Goal: Information Seeking & Learning: Check status

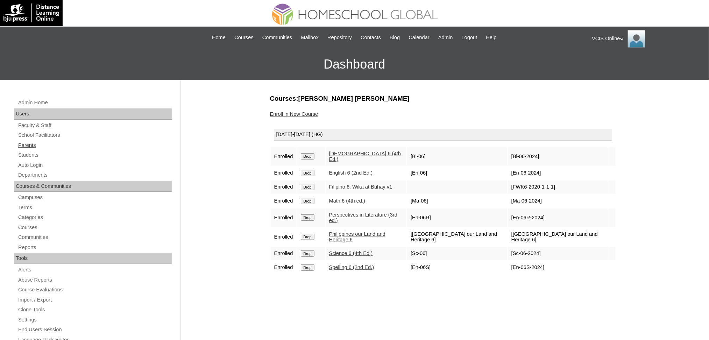
click at [28, 145] on link "Parents" at bounding box center [94, 145] width 154 height 9
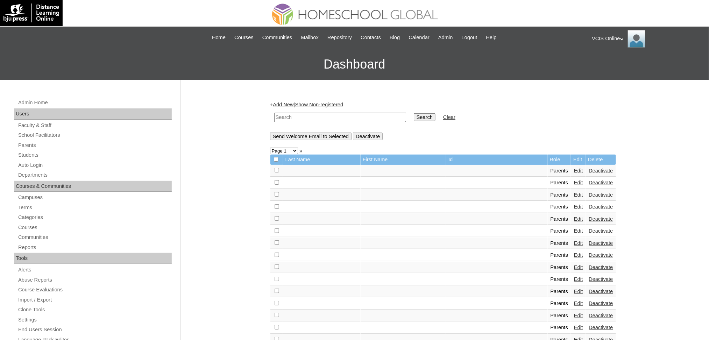
click at [302, 114] on input "text" at bounding box center [340, 117] width 132 height 9
paste input "VCIS001-6A-PA2025"
type input "VCIS001-6A-PA2025"
click at [414, 115] on input "Search" at bounding box center [425, 117] width 22 height 8
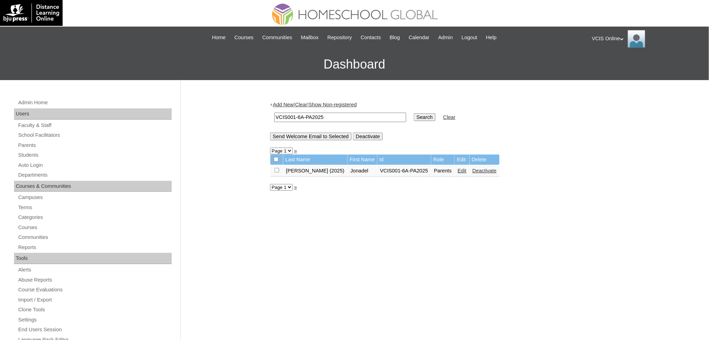
drag, startPoint x: 329, startPoint y: 120, endPoint x: 212, endPoint y: 114, distance: 118.0
click at [212, 114] on div "Admin Home Users Faculty & Staff School Facilitators Parents Students Auto Logi…" at bounding box center [354, 321] width 709 height 482
paste input "9"
type input "VCIS009-6A-PA2025"
click at [414, 116] on input "Search" at bounding box center [425, 117] width 22 height 8
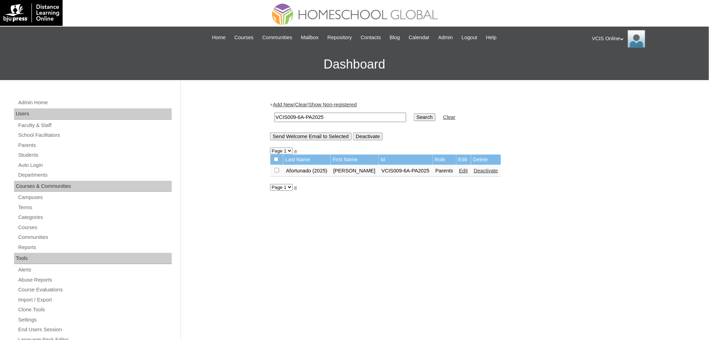
drag, startPoint x: 331, startPoint y: 115, endPoint x: 221, endPoint y: 115, distance: 110.5
click at [221, 115] on div "Admin Home Users Faculty & Staff School Facilitators Parents Students Auto Logi…" at bounding box center [354, 321] width 709 height 482
paste input "16"
type input "VCIS016-6A-PA2025"
click at [414, 113] on input "Search" at bounding box center [425, 117] width 22 height 8
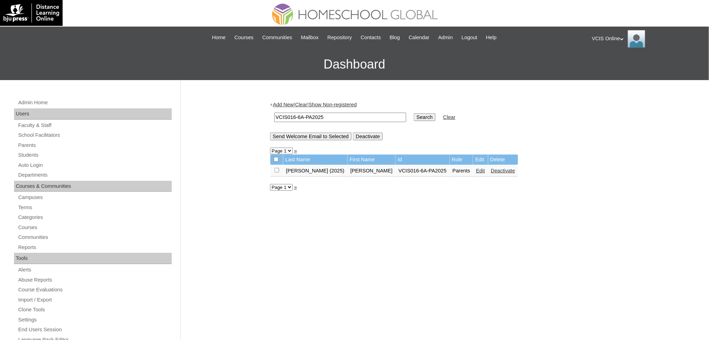
drag, startPoint x: 339, startPoint y: 108, endPoint x: 256, endPoint y: 115, distance: 84.2
click at [256, 115] on div "Admin Home Users Faculty & Staff School Facilitators Parents Students Auto Logi…" at bounding box center [354, 321] width 709 height 482
drag, startPoint x: 332, startPoint y: 119, endPoint x: 258, endPoint y: 120, distance: 73.4
click at [258, 120] on div "Admin Home Users Faculty & Staff School Facilitators Parents Students Auto Logi…" at bounding box center [354, 321] width 709 height 482
paste input "02"
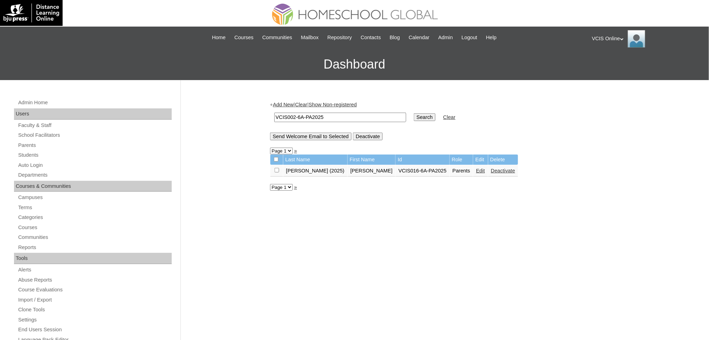
type input "VCIS002-6A-PA2025"
click at [414, 113] on input "Search" at bounding box center [425, 117] width 22 height 8
drag, startPoint x: 346, startPoint y: 114, endPoint x: 180, endPoint y: 103, distance: 166.0
click at [180, 103] on div "Admin Home Users Faculty & Staff School Facilitators Parents Students Auto Logi…" at bounding box center [354, 321] width 709 height 482
paste input "13"
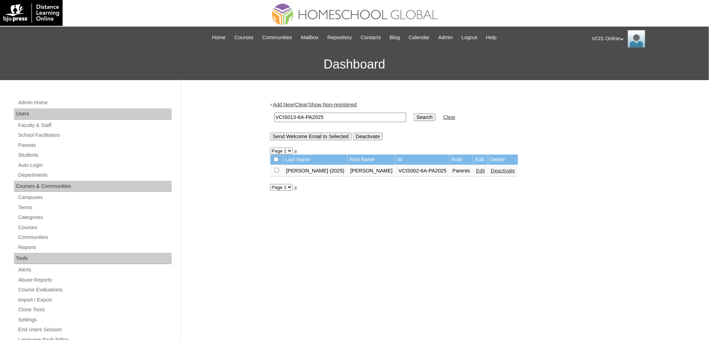
type input "VCIS013-6A-PA2025"
click at [414, 113] on input "Search" at bounding box center [425, 117] width 22 height 8
drag, startPoint x: 349, startPoint y: 114, endPoint x: 209, endPoint y: 116, distance: 140.2
click at [209, 116] on div "Admin Home Users Faculty & Staff School Facilitators Parents Students Auto Logi…" at bounding box center [354, 321] width 709 height 482
paste input "7"
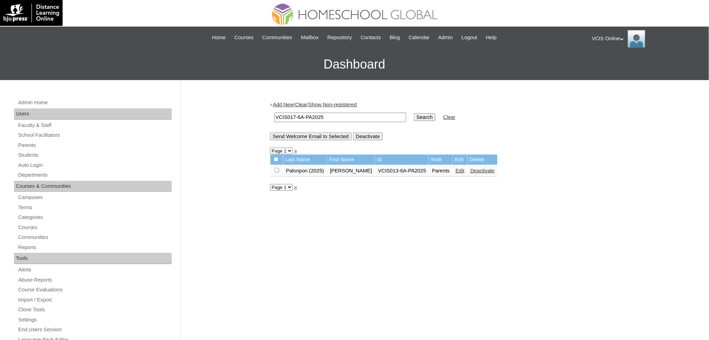
type input "VCIS017-6A-PA2025"
click at [414, 113] on input "Search" at bounding box center [425, 117] width 22 height 8
drag, startPoint x: 333, startPoint y: 113, endPoint x: 212, endPoint y: 113, distance: 121.7
click at [212, 113] on div "Admin Home Users Faculty & Staff School Facilitators Parents Students Auto Logi…" at bounding box center [354, 321] width 709 height 482
paste input "21"
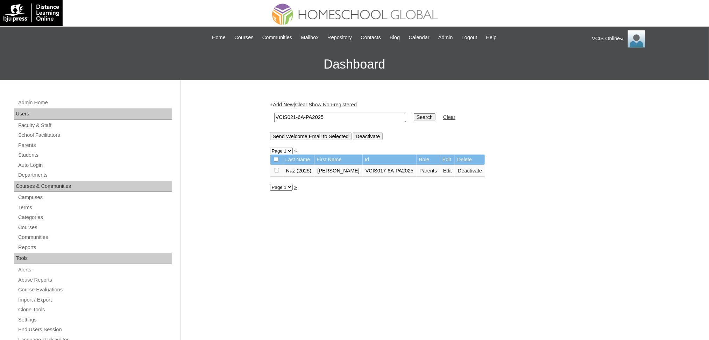
type input "VCIS021-6A-PA2025"
click at [414, 113] on input "Search" at bounding box center [425, 117] width 22 height 8
drag, startPoint x: 336, startPoint y: 113, endPoint x: 268, endPoint y: 110, distance: 67.9
click at [268, 110] on div "+ Add New | Clear | Show Non-registered VCIS021-6A-PA2025 Search Clear Send Wel…" at bounding box center [441, 328] width 350 height 468
paste input "03"
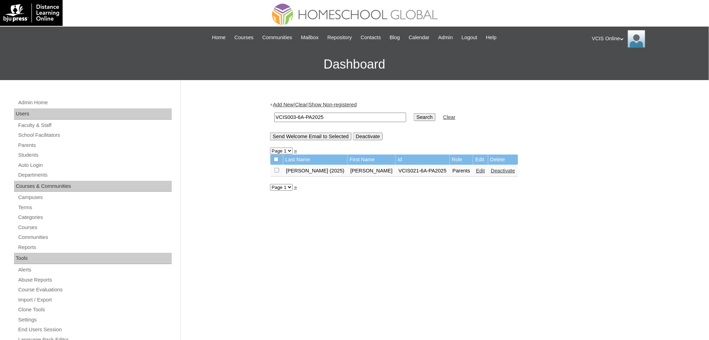
type input "VCIS003-6A-PA2025"
click at [414, 113] on input "Search" at bounding box center [425, 117] width 22 height 8
drag, startPoint x: 331, startPoint y: 117, endPoint x: 184, endPoint y: 107, distance: 147.9
click at [184, 107] on div "Admin Home Users Faculty & Staff School Facilitators Parents Students Auto Logi…" at bounding box center [354, 321] width 709 height 482
paste input "2-3"
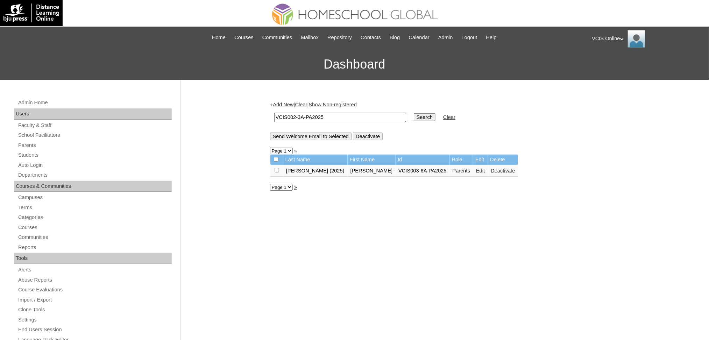
type input "VCIS002-3A-PA2025"
click at [414, 113] on input "Search" at bounding box center [425, 117] width 22 height 8
drag, startPoint x: 341, startPoint y: 113, endPoint x: 245, endPoint y: 107, distance: 96.7
click at [245, 107] on div "Admin Home Users Faculty & Staff School Facilitators Parents Students Auto Logi…" at bounding box center [354, 321] width 709 height 482
paste input "25-6"
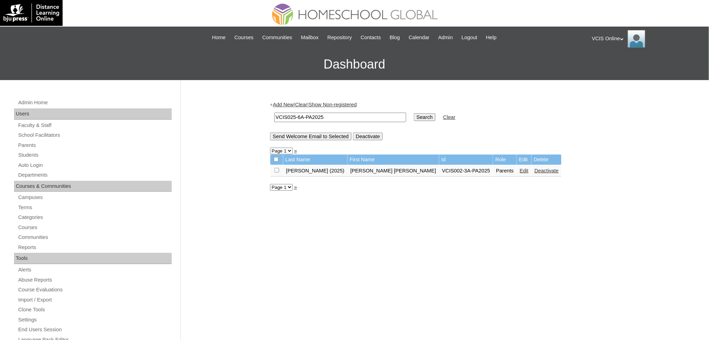
type input "VCIS025-6A-PA2025"
click at [414, 113] on input "Search" at bounding box center [425, 117] width 22 height 8
drag, startPoint x: 295, startPoint y: 113, endPoint x: 219, endPoint y: 114, distance: 76.2
click at [219, 114] on div "Admin Home Users Faculty & Staff School Facilitators Parents Students Auto Logi…" at bounding box center [354, 321] width 709 height 482
paste input "2"
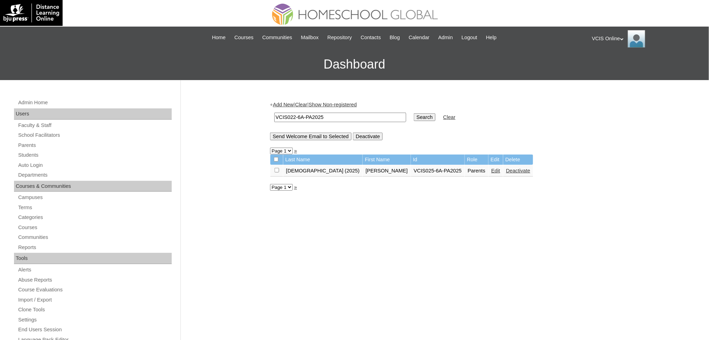
type input "VCIS022-6A-PA2025"
click at [414, 113] on input "Search" at bounding box center [425, 117] width 22 height 8
drag, startPoint x: 337, startPoint y: 118, endPoint x: 208, endPoint y: 112, distance: 128.8
click at [208, 112] on div "Admin Home Users Faculty & Staff School Facilitators Parents Students Auto Logi…" at bounding box center [354, 321] width 709 height 482
paste input "4"
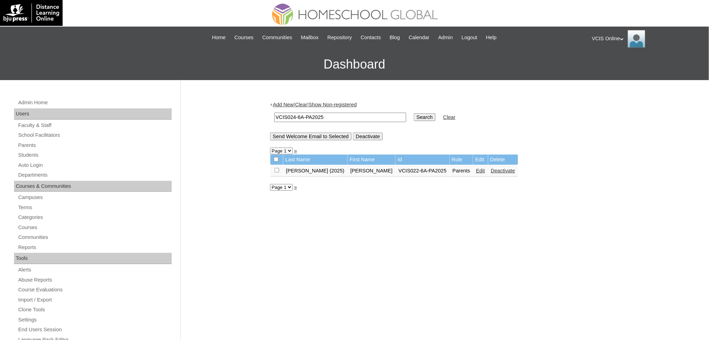
type input "VCIS024-6A-PA2025"
click at [414, 113] on input "Search" at bounding box center [425, 117] width 22 height 8
drag, startPoint x: 344, startPoint y: 115, endPoint x: 141, endPoint y: 117, distance: 203.1
click at [141, 117] on div "Admin Home Users Faculty & Staff School Facilitators Parents Students Auto Logi…" at bounding box center [354, 321] width 709 height 482
paste input "03-10"
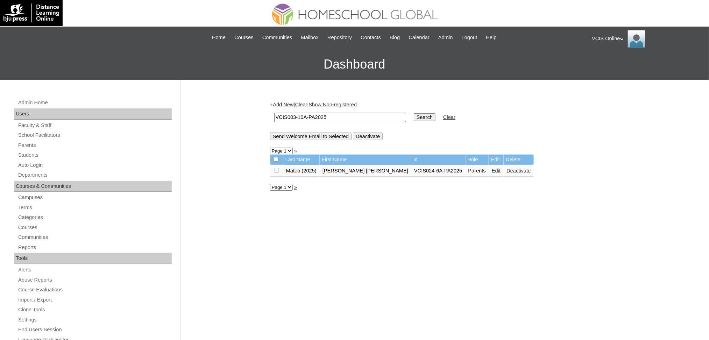
type input "VCIS003-10A-PA2025"
click at [414, 113] on input "Search" at bounding box center [425, 117] width 22 height 8
drag, startPoint x: 342, startPoint y: 116, endPoint x: 175, endPoint y: 112, distance: 167.5
click at [175, 112] on div "Admin Home Users Faculty & Staff School Facilitators Parents Students Auto Logi…" at bounding box center [354, 321] width 709 height 482
paste input "20-6"
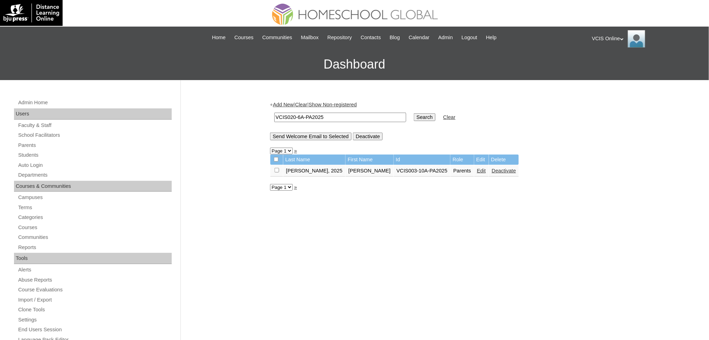
type input "VCIS020-6A-PA2025"
click at [414, 113] on input "Search" at bounding box center [425, 117] width 22 height 8
drag, startPoint x: 340, startPoint y: 116, endPoint x: 143, endPoint y: 122, distance: 197.6
click at [143, 122] on div "Admin Home Users Faculty & Staff School Facilitators Parents Students Auto Logi…" at bounding box center [354, 321] width 709 height 482
paste input "07"
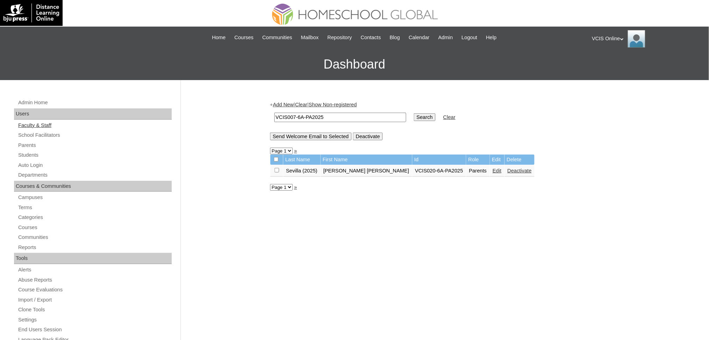
type input "VCIS007-6A-PA2025"
click at [414, 113] on input "Search" at bounding box center [425, 117] width 22 height 8
drag, startPoint x: 362, startPoint y: 115, endPoint x: 224, endPoint y: 118, distance: 137.4
click at [225, 116] on div "Admin Home Users Faculty & Staff School Facilitators Parents Students Auto Logi…" at bounding box center [354, 321] width 709 height 482
paste input "14"
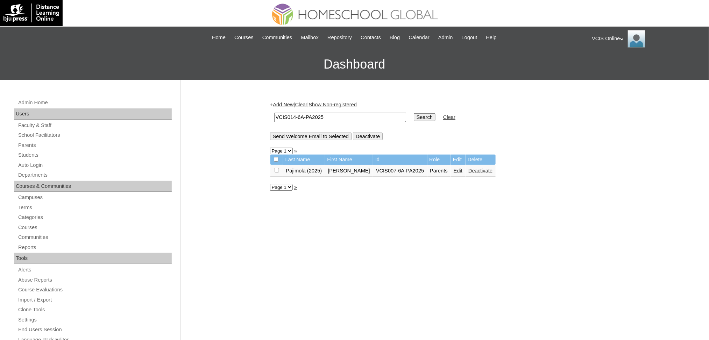
type input "VCIS014-6A-PA2025"
click at [414, 113] on input "Search" at bounding box center [425, 117] width 22 height 8
drag, startPoint x: 330, startPoint y: 113, endPoint x: 192, endPoint y: 108, distance: 138.2
click at [192, 108] on div "Admin Home Users Faculty & Staff School Facilitators Parents Students Auto Logi…" at bounding box center [354, 321] width 709 height 482
paste input "26"
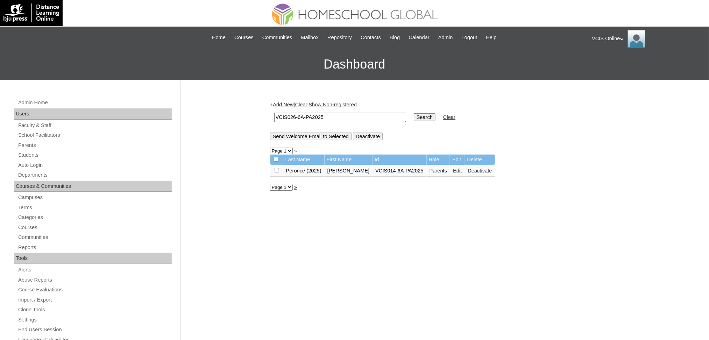
type input "VCIS026-6A-PA2025"
click at [414, 113] on input "Search" at bounding box center [425, 117] width 22 height 8
drag, startPoint x: 359, startPoint y: 118, endPoint x: 104, endPoint y: 118, distance: 254.9
click at [104, 118] on div "Admin Home Users Faculty & Staff School Facilitators Parents Students Auto Logi…" at bounding box center [354, 321] width 709 height 482
paste input "12"
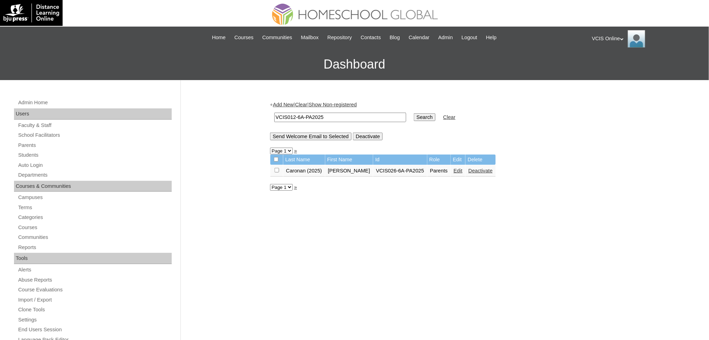
type input "VCIS012-6A-PA2025"
click at [414, 113] on input "Search" at bounding box center [425, 117] width 22 height 8
drag, startPoint x: 330, startPoint y: 115, endPoint x: 221, endPoint y: 117, distance: 109.4
click at [221, 117] on div "Admin Home Users Faculty & Staff School Facilitators Parents Students Auto Logi…" at bounding box center [354, 321] width 709 height 482
paste input "08"
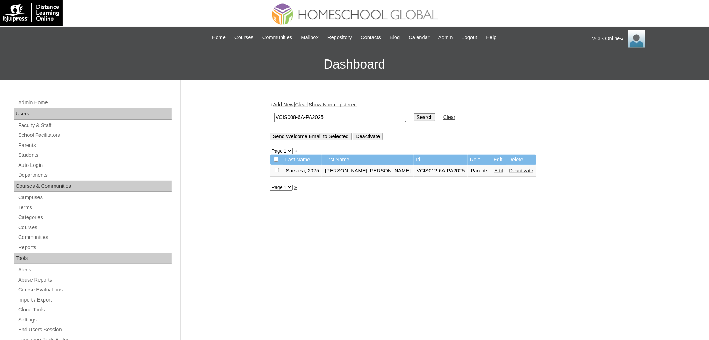
type input "VCIS008-6A-PA2025"
click at [414, 113] on input "Search" at bounding box center [425, 117] width 22 height 8
drag, startPoint x: 332, startPoint y: 116, endPoint x: 184, endPoint y: 118, distance: 147.9
click at [184, 118] on div "Admin Home Users Faculty & Staff School Facilitators Parents Students Auto Logi…" at bounding box center [354, 321] width 709 height 482
paste input "1"
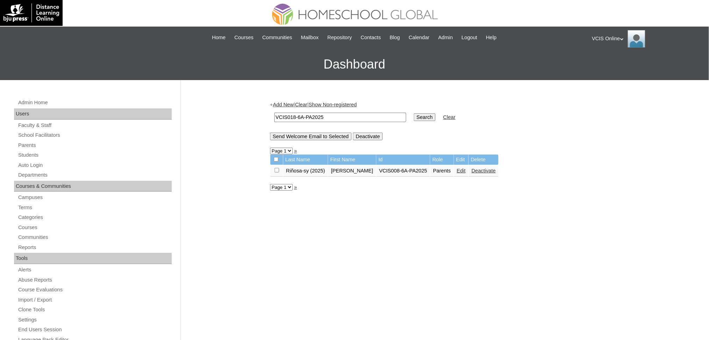
type input "VCIS018-6A-PA2025"
click at [414, 113] on input "Search" at bounding box center [425, 117] width 22 height 8
drag, startPoint x: 340, startPoint y: 114, endPoint x: 107, endPoint y: 118, distance: 233.2
click at [107, 118] on div "Admin Home Users Faculty & Staff School Facilitators Parents Students Auto Logi…" at bounding box center [354, 321] width 709 height 482
paste input "9"
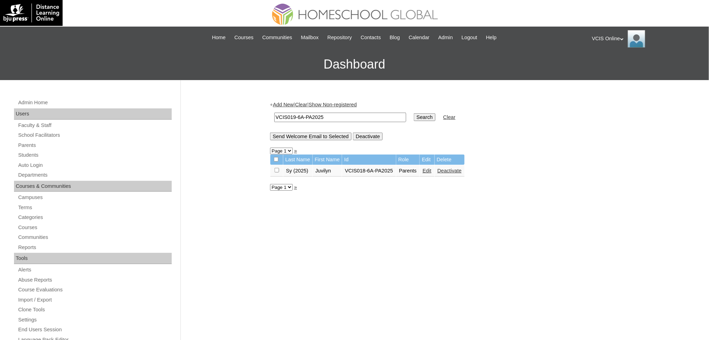
type input "VCIS019-6A-PA2025"
click at [414, 113] on input "Search" at bounding box center [425, 117] width 22 height 8
drag, startPoint x: 345, startPoint y: 118, endPoint x: 122, endPoint y: 115, distance: 222.7
click at [122, 115] on div "Admin Home Users Faculty & Staff School Facilitators Parents Students Auto Logi…" at bounding box center [354, 321] width 709 height 482
paste input "0"
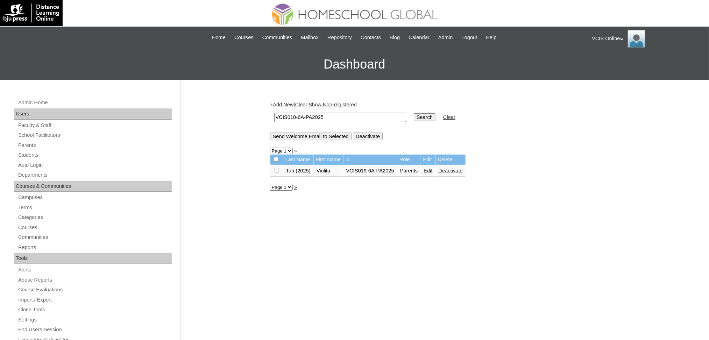
type input "VCIS010-6A-PA2025"
click at [414, 113] on input "Search" at bounding box center [425, 117] width 22 height 8
drag, startPoint x: 335, startPoint y: 115, endPoint x: 211, endPoint y: 115, distance: 123.4
click at [211, 115] on div "Admin Home Users Faculty & Staff School Facilitators Parents Students Auto Logi…" at bounding box center [354, 321] width 709 height 482
paste input "23"
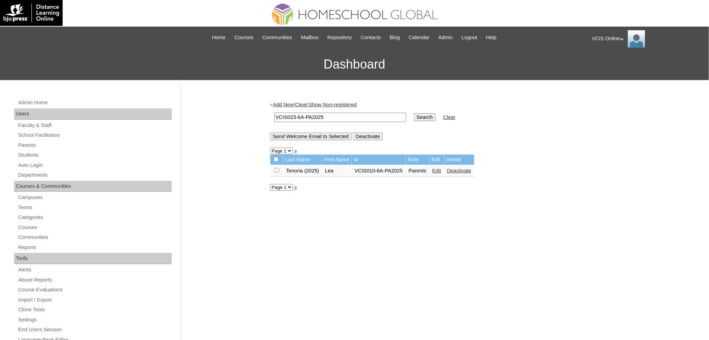
type input "VCIS023-6A-PA2025"
click at [414, 113] on input "Search" at bounding box center [425, 117] width 22 height 8
drag, startPoint x: 331, startPoint y: 114, endPoint x: 134, endPoint y: 104, distance: 197.4
click at [134, 104] on div "Admin Home Users Faculty & Staff School Facilitators Parents Students Auto Logi…" at bounding box center [354, 321] width 709 height 482
paste input "15"
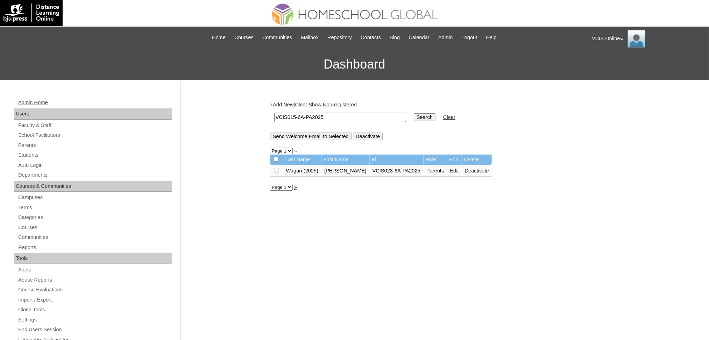
type input "VCIS015-6A-PA2025"
click at [414, 113] on input "Search" at bounding box center [425, 117] width 22 height 8
drag, startPoint x: 336, startPoint y: 120, endPoint x: 262, endPoint y: 115, distance: 74.0
click at [262, 115] on div "Admin Home Users Faculty & Staff School Facilitators Parents Students Auto Logi…" at bounding box center [354, 321] width 709 height 482
paste input "-014-G6C"
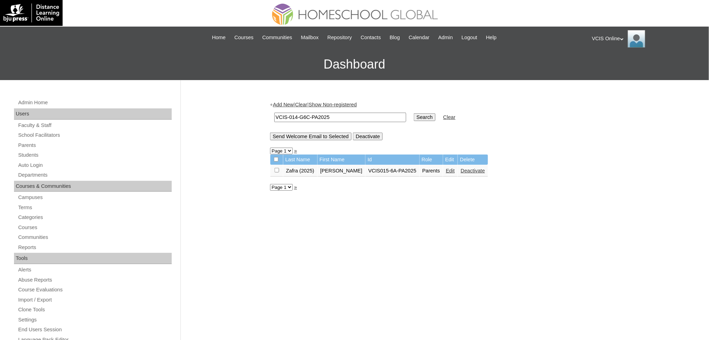
type input "VCIS-014-G6C-PA2025"
click at [414, 113] on input "Search" at bounding box center [425, 117] width 22 height 8
drag, startPoint x: 332, startPoint y: 112, endPoint x: 332, endPoint y: 116, distance: 4.2
click at [332, 115] on input "VCIS-014-G6C-PA2025" at bounding box center [340, 117] width 132 height 9
click at [332, 116] on input "VCIS-014-G6C-PA2025" at bounding box center [340, 117] width 132 height 9
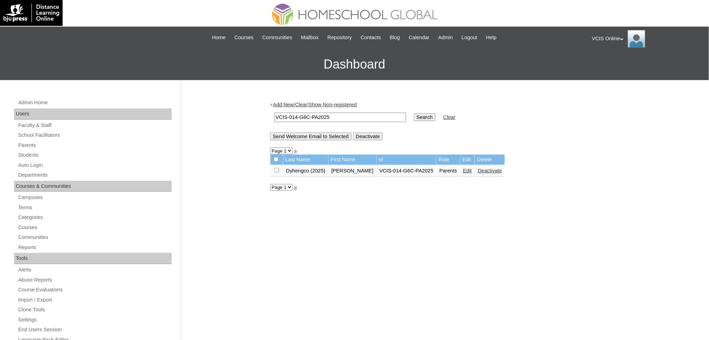
drag, startPoint x: 334, startPoint y: 116, endPoint x: 172, endPoint y: 109, distance: 161.7
click at [172, 109] on div "Admin Home Users Faculty & Staff School Facilitators Parents Students Auto Logi…" at bounding box center [354, 321] width 709 height 482
paste input "001-6A-S"
type input "VCIS001-6A-SA2025"
click at [414, 113] on input "Search" at bounding box center [425, 117] width 22 height 8
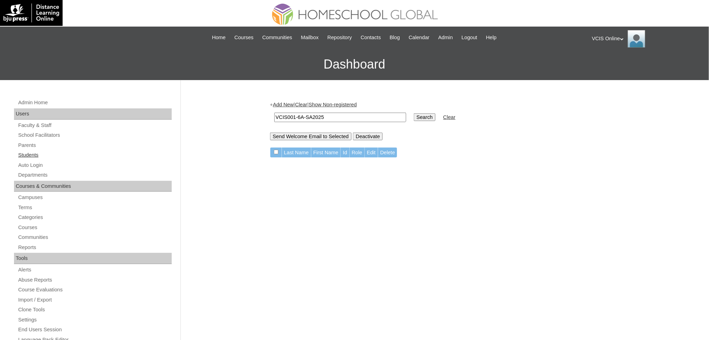
click at [35, 156] on link "Students" at bounding box center [94, 155] width 154 height 9
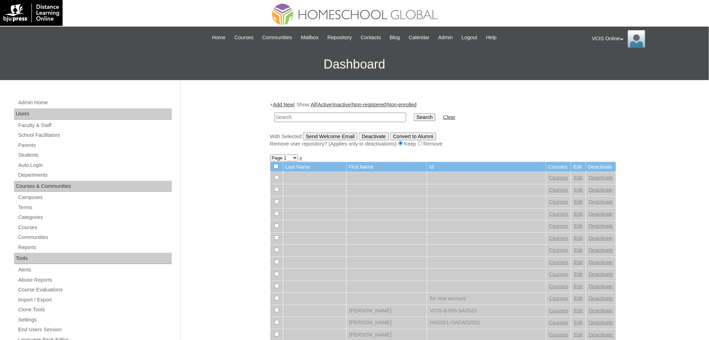
drag, startPoint x: 0, startPoint y: 0, endPoint x: 337, endPoint y: 114, distance: 355.6
click at [337, 114] on input "text" at bounding box center [340, 117] width 132 height 9
type input "VCIS001-6A-SA2025"
click at [414, 113] on input "Search" at bounding box center [425, 117] width 22 height 8
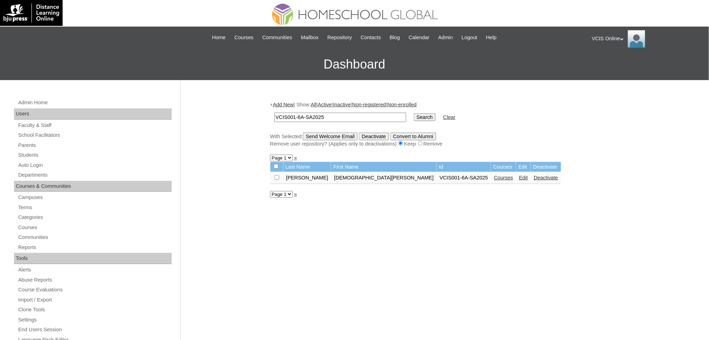
drag, startPoint x: 332, startPoint y: 119, endPoint x: 193, endPoint y: 117, distance: 139.2
click at [193, 117] on div "Admin Home Users Faculty & Staff School Facilitators Parents Students Auto Logi…" at bounding box center [354, 321] width 709 height 482
paste input "10"
type input "VCIS010-6A-SA2025"
click at [414, 113] on input "Search" at bounding box center [425, 117] width 22 height 8
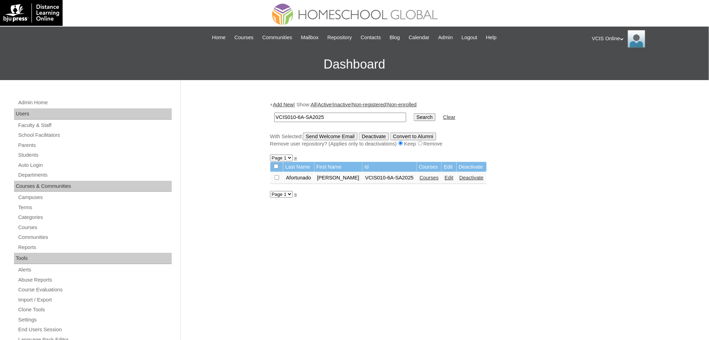
drag, startPoint x: 337, startPoint y: 120, endPoint x: 110, endPoint y: 112, distance: 226.7
click at [110, 112] on div "Admin Home Users Faculty & Staff School Facilitators Parents Students Auto Logi…" at bounding box center [354, 321] width 709 height 482
paste input "6"
type input "VCIS016-6A-SA2025"
click at [414, 113] on input "Search" at bounding box center [425, 117] width 22 height 8
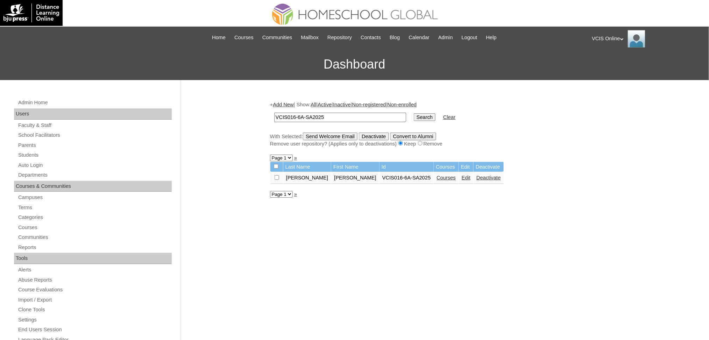
drag, startPoint x: 333, startPoint y: 113, endPoint x: 188, endPoint y: 113, distance: 144.4
click at [188, 113] on div "Admin Home Users Faculty & Staff School Facilitators Parents Students Auto Logi…" at bounding box center [354, 321] width 709 height 482
paste input "02"
type input "VCIS002-6A-SA2025"
click at [414, 113] on input "Search" at bounding box center [425, 117] width 22 height 8
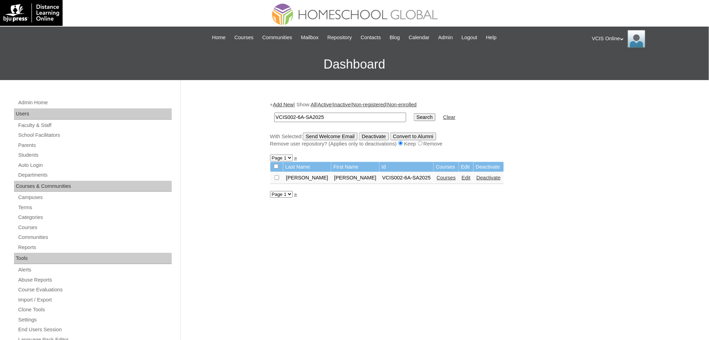
drag, startPoint x: 331, startPoint y: 114, endPoint x: 104, endPoint y: 107, distance: 227.0
click at [104, 107] on div "Admin Home Users Faculty & Staff School Facilitators Parents Students Auto Logi…" at bounding box center [354, 321] width 709 height 482
paste input "13"
type input "VCIS013-6A-SA2025"
click at [414, 113] on input "Search" at bounding box center [425, 117] width 22 height 8
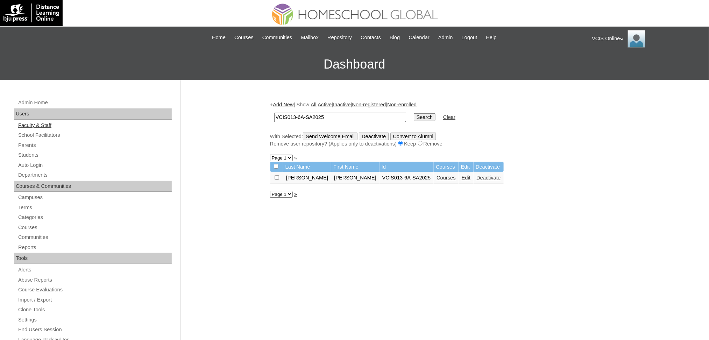
drag, startPoint x: 331, startPoint y: 117, endPoint x: 119, endPoint y: 126, distance: 212.4
click at [119, 126] on div "Admin Home Users Faculty & Staff School Facilitators Parents Students Auto Logi…" at bounding box center [354, 321] width 709 height 482
paste input "7"
type input "VCIS017-6A-SA2025"
click at [414, 113] on input "Search" at bounding box center [425, 117] width 22 height 8
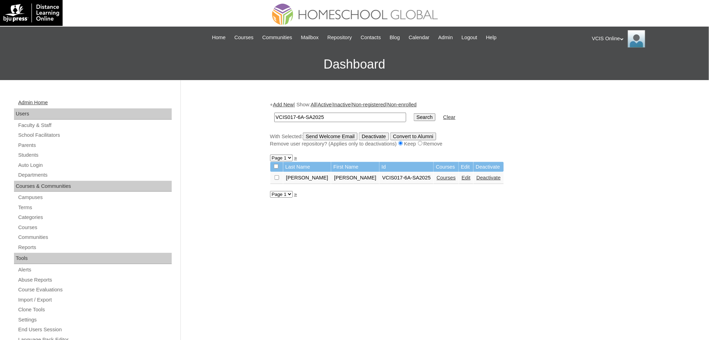
drag, startPoint x: 343, startPoint y: 115, endPoint x: 170, endPoint y: 106, distance: 173.6
click at [170, 106] on div "Admin Home Users Faculty & Staff School Facilitators Parents Students Auto Logi…" at bounding box center [354, 321] width 709 height 482
paste input "21"
type input "VCIS021-6A-SA2025"
click at [414, 113] on input "Search" at bounding box center [425, 117] width 22 height 8
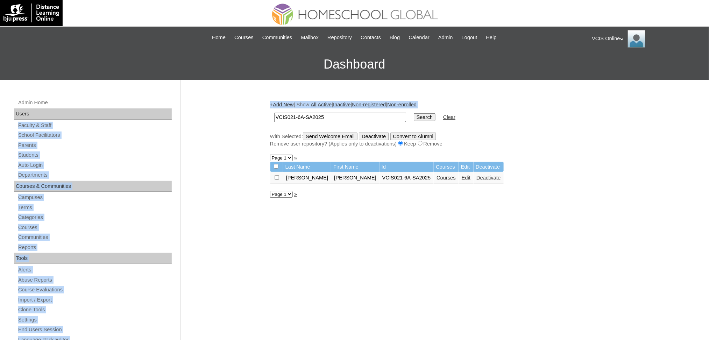
drag, startPoint x: 333, startPoint y: 111, endPoint x: 243, endPoint y: 110, distance: 90.6
click at [210, 111] on div "Admin Home Users Faculty & Staff School Facilitators Parents Students Auto Logi…" at bounding box center [354, 321] width 709 height 482
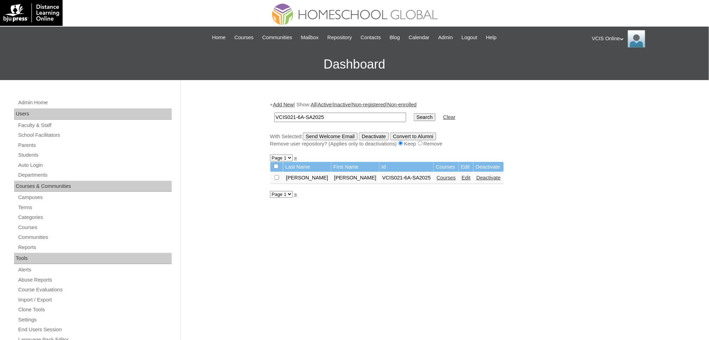
drag, startPoint x: 329, startPoint y: 117, endPoint x: 222, endPoint y: 116, distance: 106.6
click at [222, 116] on div "Admin Home Users Faculty & Staff School Facilitators Parents Students Auto Logi…" at bounding box center [354, 321] width 709 height 482
paste input "03"
type input "VCIS003-6A-SA2025"
click at [414, 113] on input "Search" at bounding box center [425, 117] width 22 height 8
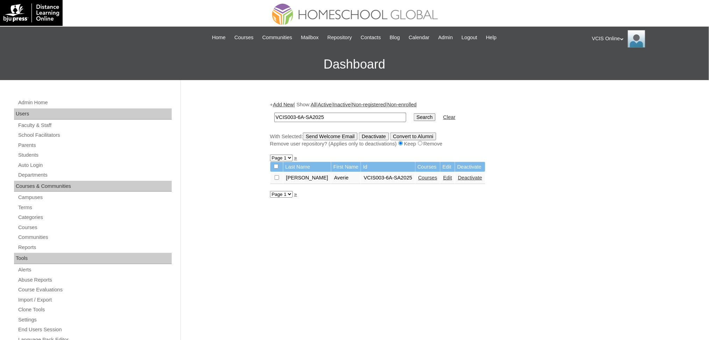
drag, startPoint x: 354, startPoint y: 119, endPoint x: 97, endPoint y: 115, distance: 257.3
click at [97, 115] on div "Admin Home Users Faculty & Staff School Facilitators Parents Students Auto Logi…" at bounding box center [354, 321] width 709 height 482
paste input "4"
type input "VCIS004-6A-SA2025"
click at [414, 113] on input "Search" at bounding box center [425, 117] width 22 height 8
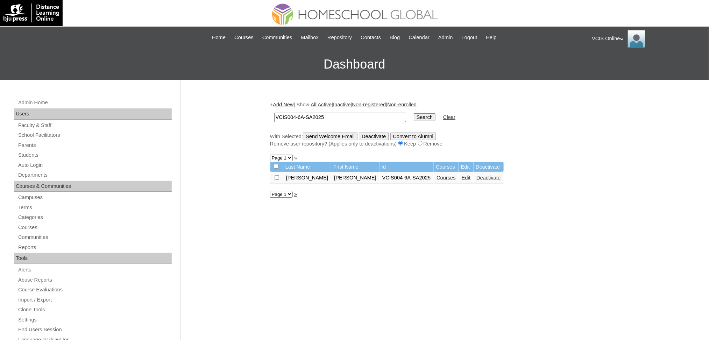
click at [351, 110] on td "VCIS004-6A-SA2025" at bounding box center [340, 117] width 139 height 16
drag, startPoint x: 347, startPoint y: 115, endPoint x: 138, endPoint y: 126, distance: 209.7
click at [138, 126] on div "Admin Home Users Faculty & Staff School Facilitators Parents Students Auto Logi…" at bounding box center [354, 321] width 709 height 482
paste input "25"
type input "VCIS025-6A-SA2025"
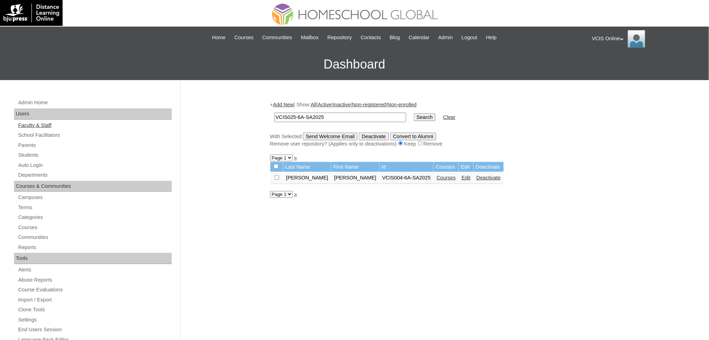
click at [414, 113] on input "Search" at bounding box center [425, 117] width 22 height 8
drag, startPoint x: 333, startPoint y: 112, endPoint x: 187, endPoint y: 135, distance: 147.7
click at [187, 135] on div "Admin Home Users Faculty & Staff School Facilitators Parents Students Auto Logi…" at bounding box center [354, 321] width 709 height 482
paste input "2"
type input "VCIS022-6A-SA2025"
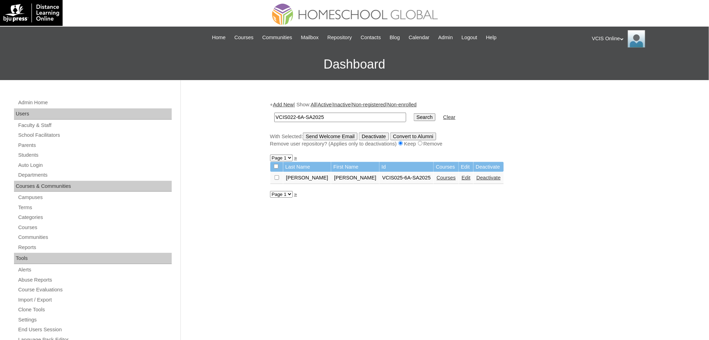
click at [414, 113] on input "Search" at bounding box center [425, 117] width 22 height 8
drag, startPoint x: 335, startPoint y: 116, endPoint x: 110, endPoint y: 119, distance: 224.5
click at [110, 119] on div "Admin Home Users Faculty & Staff School Facilitators Parents Students Auto Logi…" at bounding box center [354, 321] width 709 height 482
paste input "4"
type input "VCIS024-6A-SA2025"
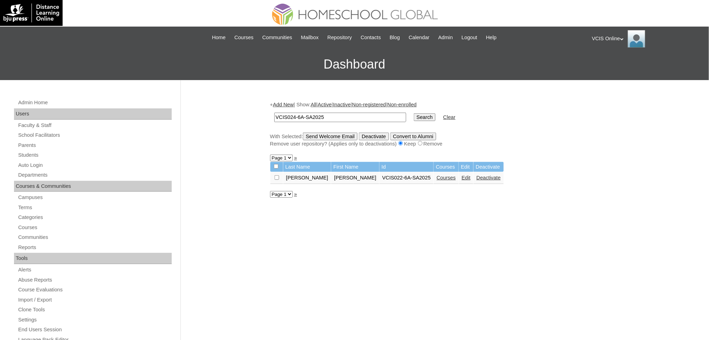
click at [414, 113] on input "Search" at bounding box center [425, 117] width 22 height 8
drag, startPoint x: 331, startPoint y: 117, endPoint x: 146, endPoint y: 109, distance: 185.1
click at [146, 109] on div "Admin Home Users Faculty & Staff School Facilitators Parents Students Auto Logi…" at bounding box center [354, 321] width 709 height 482
paste input "06"
type input "VCIS006-6A-SA2025"
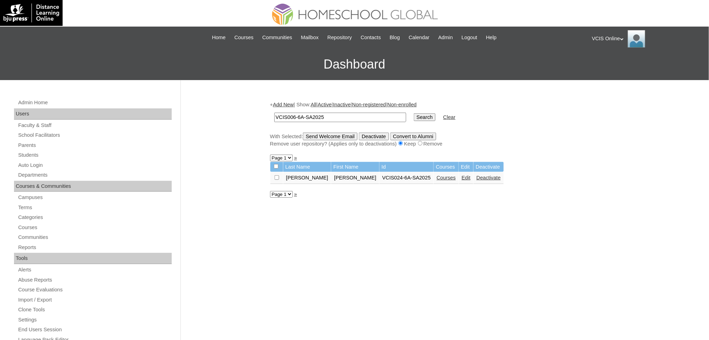
click at [414, 113] on input "Search" at bounding box center [425, 117] width 22 height 8
drag, startPoint x: 353, startPoint y: 116, endPoint x: 5, endPoint y: 126, distance: 348.3
click at [5, 126] on div "Admin Home Users Faculty & Staff School Facilitators Parents Students Auto Logi…" at bounding box center [354, 321] width 709 height 482
paste input "20"
type input "VCIS020-6A-SA2025"
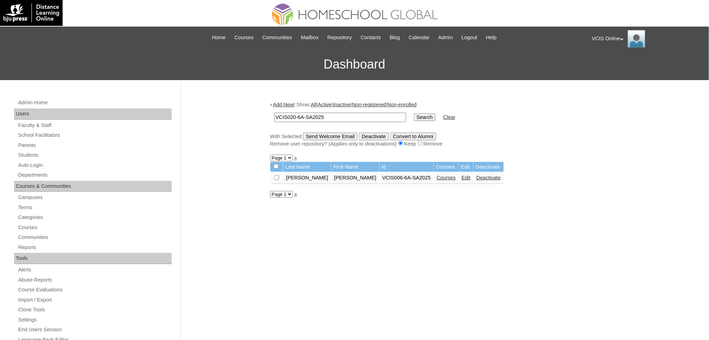
click at [414, 113] on input "Search" at bounding box center [425, 117] width 22 height 8
drag, startPoint x: 341, startPoint y: 117, endPoint x: 127, endPoint y: 126, distance: 214.8
click at [127, 126] on div "Admin Home Users Faculty & Staff School Facilitators Parents Students Auto Logi…" at bounding box center [354, 321] width 709 height 482
paste input "07"
type input "VCIS007-6A-SA2025"
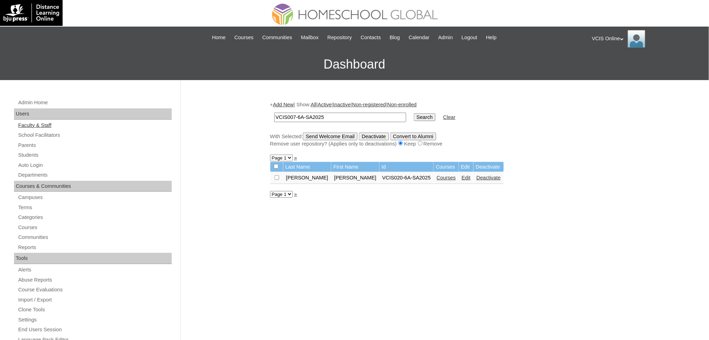
click at [414, 113] on input "Search" at bounding box center [425, 117] width 22 height 8
drag, startPoint x: 352, startPoint y: 117, endPoint x: 59, endPoint y: 113, distance: 292.3
click at [59, 113] on div "Admin Home Users Faculty & Staff School Facilitators Parents Students Auto Logi…" at bounding box center [354, 321] width 709 height 482
click at [414, 113] on input "Search" at bounding box center [425, 117] width 22 height 8
drag, startPoint x: 348, startPoint y: 115, endPoint x: 164, endPoint y: 115, distance: 183.9
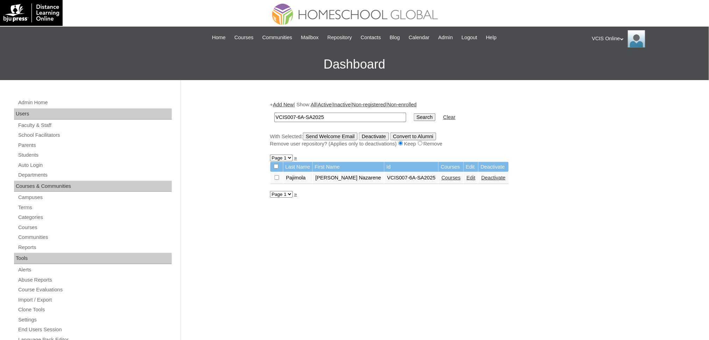
click at [164, 115] on div "Admin Home Users Faculty & Staff School Facilitators Parents Students Auto Logi…" at bounding box center [354, 321] width 709 height 482
paste input "26"
type input "VCIS026-6A-SA2025"
click at [414, 113] on input "Search" at bounding box center [425, 117] width 22 height 8
drag, startPoint x: 346, startPoint y: 115, endPoint x: 115, endPoint y: 119, distance: 230.8
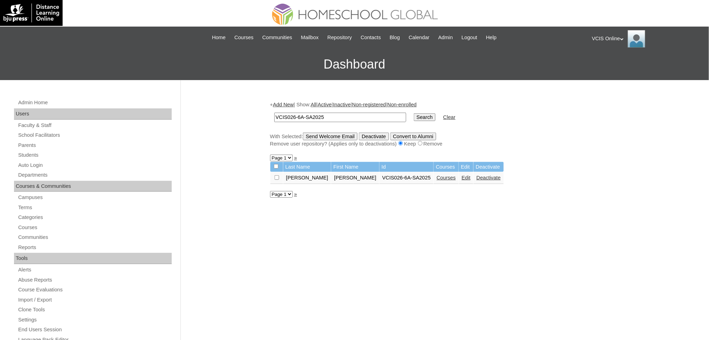
click at [115, 119] on div "Admin Home Users Faculty & Staff School Facilitators Parents Students Auto Logi…" at bounding box center [354, 321] width 709 height 482
paste input "12"
type input "VCIS012-6A-SA2025"
click at [414, 113] on input "Search" at bounding box center [425, 117] width 22 height 8
drag, startPoint x: 350, startPoint y: 117, endPoint x: 191, endPoint y: 112, distance: 158.8
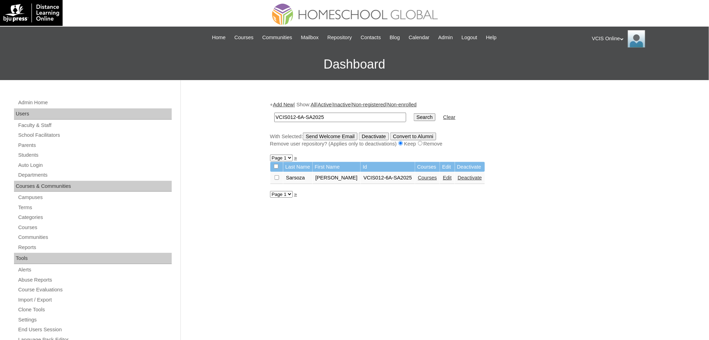
click at [191, 112] on div "Admin Home Users Faculty & Staff School Facilitators Parents Students Auto Logi…" at bounding box center [354, 321] width 709 height 482
paste input "08"
type input "VCIS008-6A-SA2025"
click at [414, 113] on input "Search" at bounding box center [425, 117] width 22 height 8
drag, startPoint x: 342, startPoint y: 115, endPoint x: 102, endPoint y: 112, distance: 239.9
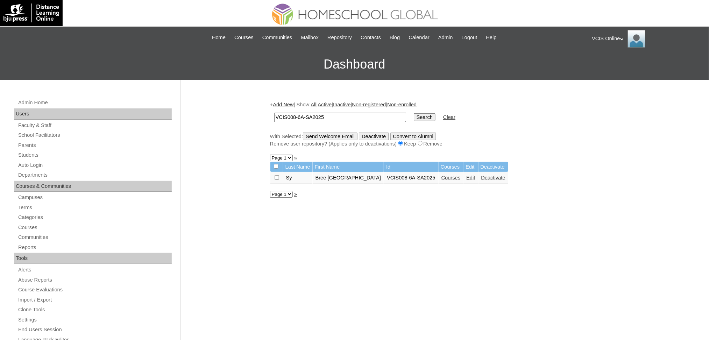
click at [102, 112] on div "Admin Home Users Faculty & Staff School Facilitators Parents Students Auto Logi…" at bounding box center [354, 321] width 709 height 482
paste input "1"
type input "VCIS018-6A-SA2025"
click at [414, 113] on input "Search" at bounding box center [425, 117] width 22 height 8
drag, startPoint x: 356, startPoint y: 115, endPoint x: 47, endPoint y: 121, distance: 309.1
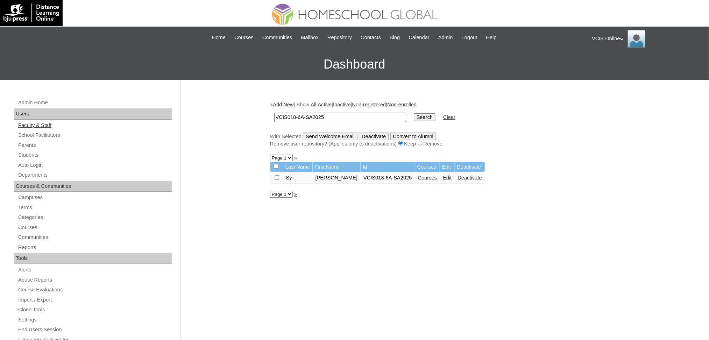
click at [47, 121] on div "Admin Home Users Faculty & Staff School Facilitators Parents Students Auto Logi…" at bounding box center [354, 321] width 709 height 482
paste input "9"
type input "VCIS019-6A-SA2025"
click at [414, 113] on input "Search" at bounding box center [425, 117] width 22 height 8
drag, startPoint x: 331, startPoint y: 117, endPoint x: 181, endPoint y: 122, distance: 150.1
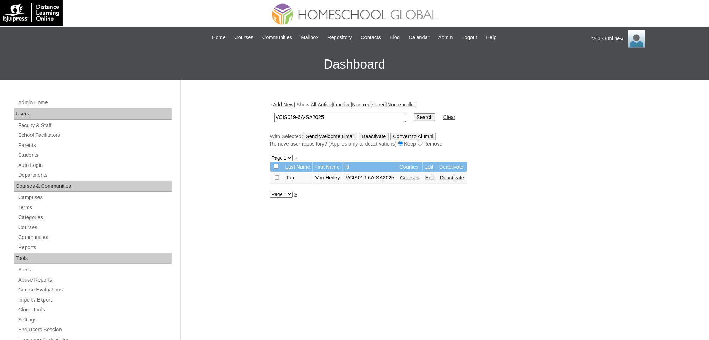
click at [181, 122] on div "Admin Home Users Faculty & Staff School Facilitators Parents Students Auto Logi…" at bounding box center [354, 321] width 709 height 482
paste input "1"
type input "VCIS011-6A-SA2025"
click at [414, 113] on input "Search" at bounding box center [425, 117] width 22 height 8
drag, startPoint x: 347, startPoint y: 113, endPoint x: 98, endPoint y: 113, distance: 249.3
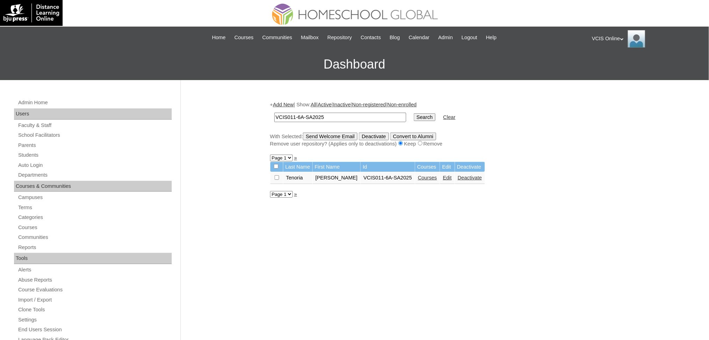
click at [98, 113] on div "Admin Home Users Faculty & Staff School Facilitators Parents Students Auto Logi…" at bounding box center [354, 321] width 709 height 482
paste input "23"
type input "VCIS023-6A-SA2025"
click at [414, 113] on input "Search" at bounding box center [425, 117] width 22 height 8
drag, startPoint x: 329, startPoint y: 117, endPoint x: 208, endPoint y: 109, distance: 121.2
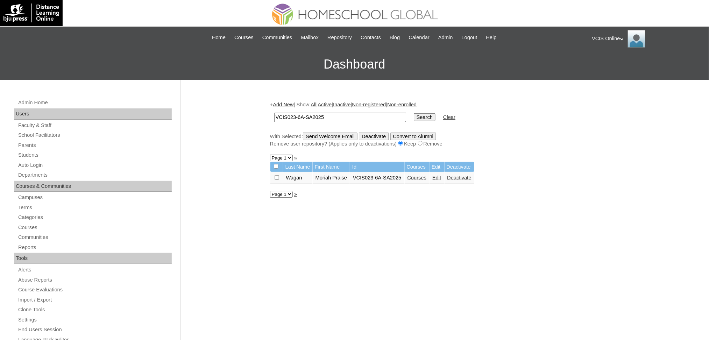
click at [208, 109] on div "Admin Home Users Faculty & Staff School Facilitators Parents Students Auto Logi…" at bounding box center [354, 321] width 709 height 482
paste input "15"
type input "VCIS015-6A-SA2025"
click at [414, 113] on input "Search" at bounding box center [425, 117] width 22 height 8
drag, startPoint x: 330, startPoint y: 117, endPoint x: 181, endPoint y: 115, distance: 149.0
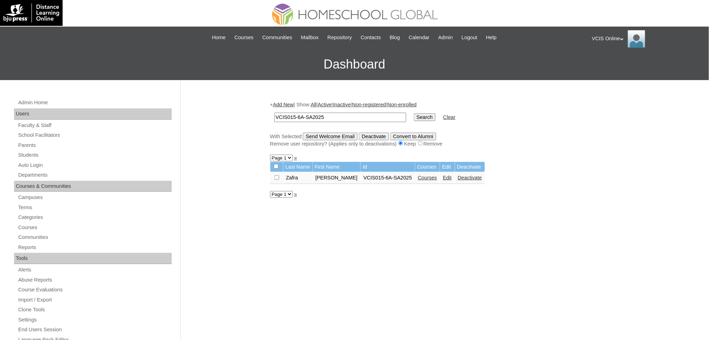
click at [181, 115] on div "Admin Home Users Faculty & Staff School Facilitators Parents Students Auto Logi…" at bounding box center [354, 321] width 709 height 482
paste input "4-G6C"
type input "VCIS014-G6C-SA2025"
click at [414, 113] on input "Search" at bounding box center [425, 117] width 22 height 8
click at [247, 113] on div "Admin Home Users Faculty & Staff School Facilitators Parents Students Auto Logi…" at bounding box center [354, 321] width 709 height 482
